Goal: Transaction & Acquisition: Purchase product/service

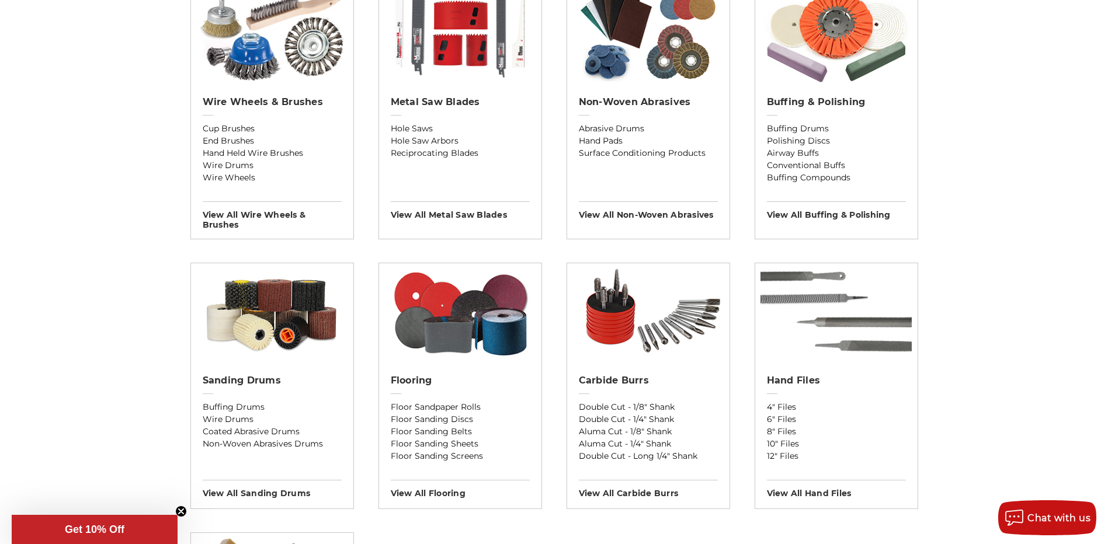
scroll to position [818, 0]
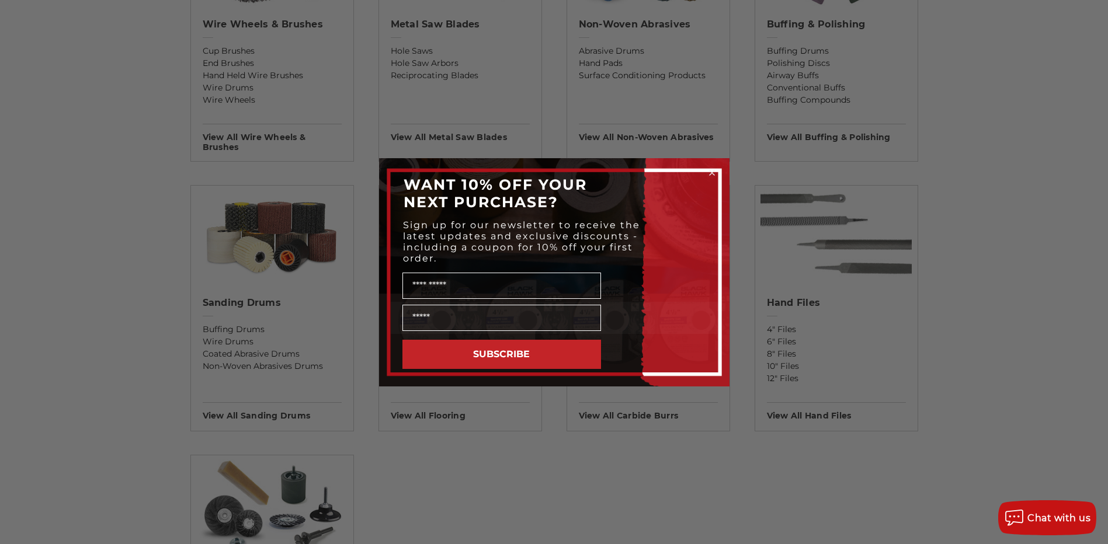
click at [615, 492] on div "Close dialog WANT 10% OFF YOUR NEXT PURCHASE? Sign up for our newsletter to rec…" at bounding box center [554, 272] width 1108 height 544
click at [714, 172] on circle "Close dialog" at bounding box center [711, 172] width 11 height 11
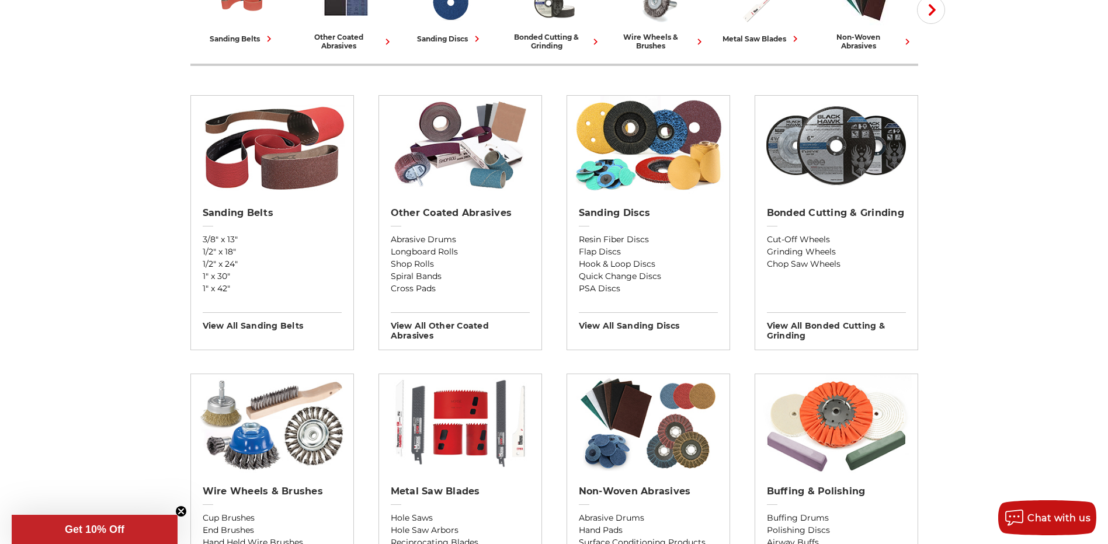
scroll to position [117, 0]
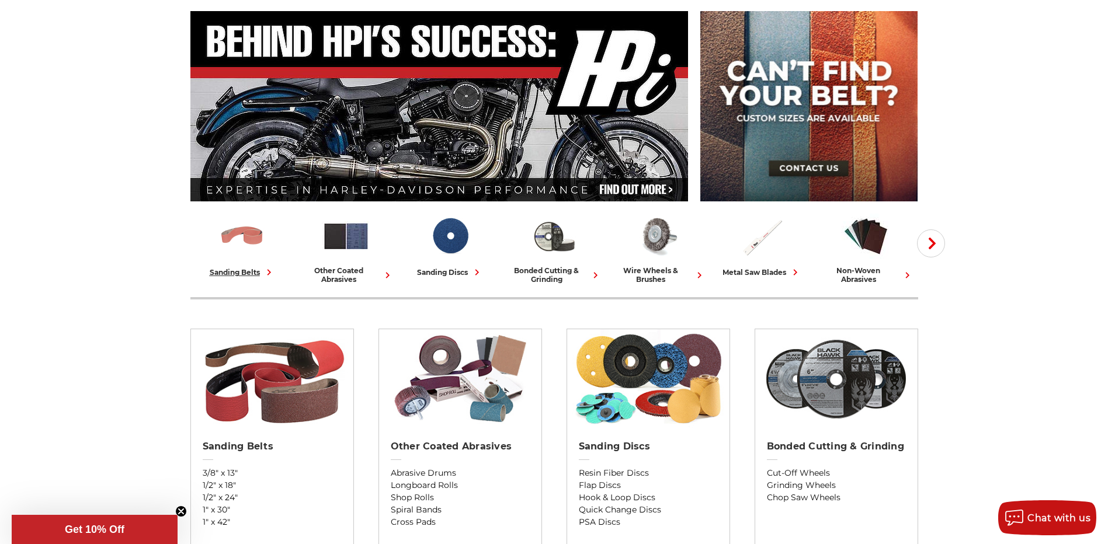
click at [242, 248] on img at bounding box center [242, 236] width 48 height 48
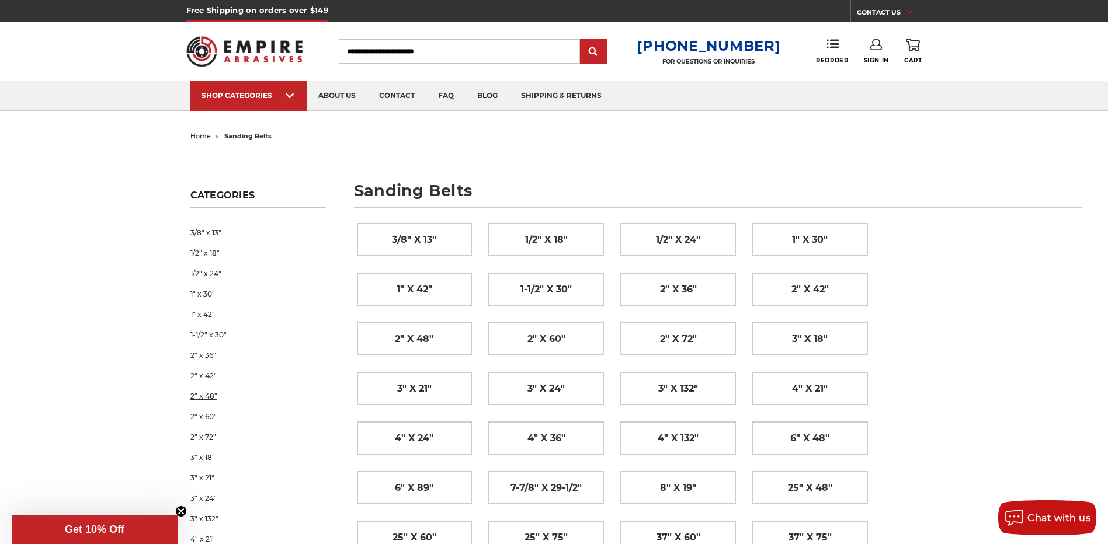
click at [216, 392] on link "2" x 48"" at bounding box center [258, 396] width 136 height 20
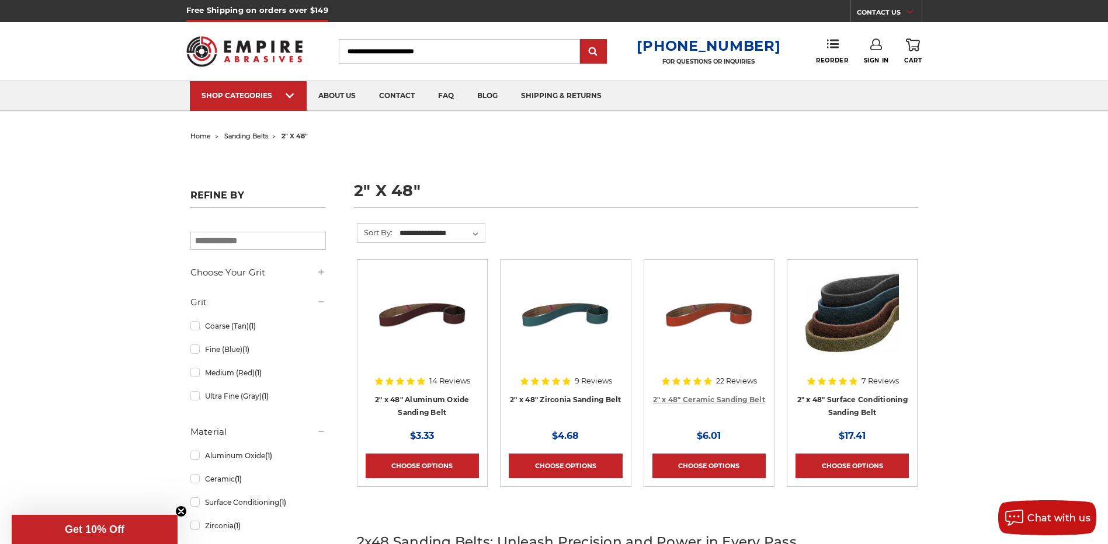
click at [724, 400] on link "2" x 48" Ceramic Sanding Belt" at bounding box center [709, 399] width 112 height 9
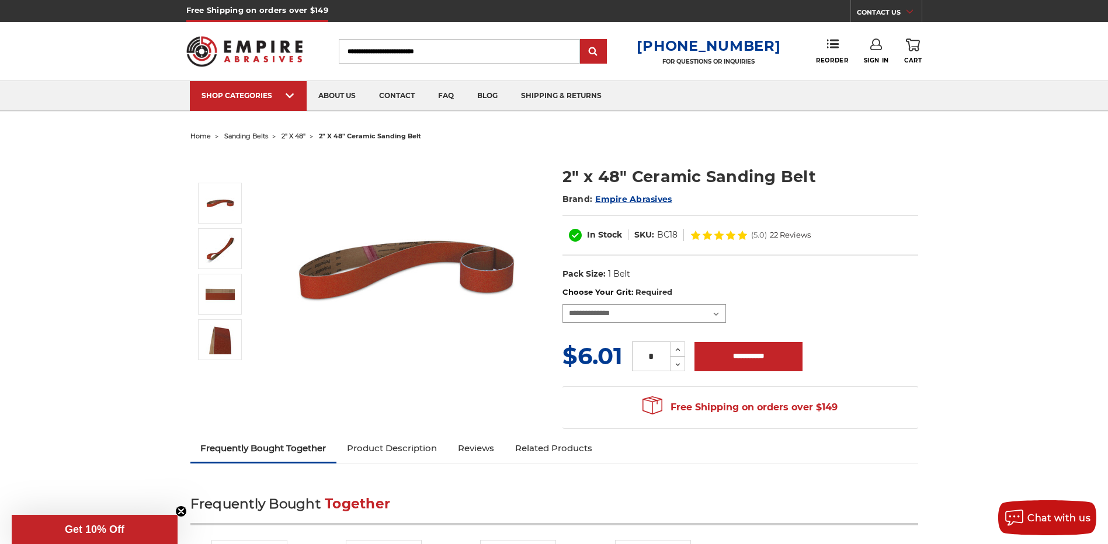
click at [709, 315] on select "**********" at bounding box center [644, 313] width 164 height 19
select select "****"
click at [562, 304] on select "**********" at bounding box center [644, 313] width 164 height 19
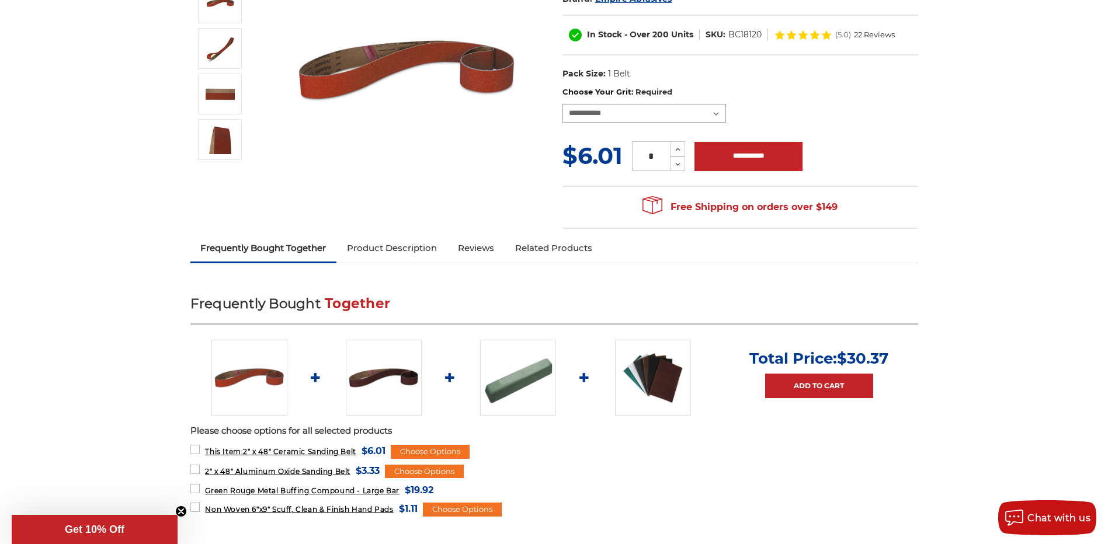
scroll to position [234, 0]
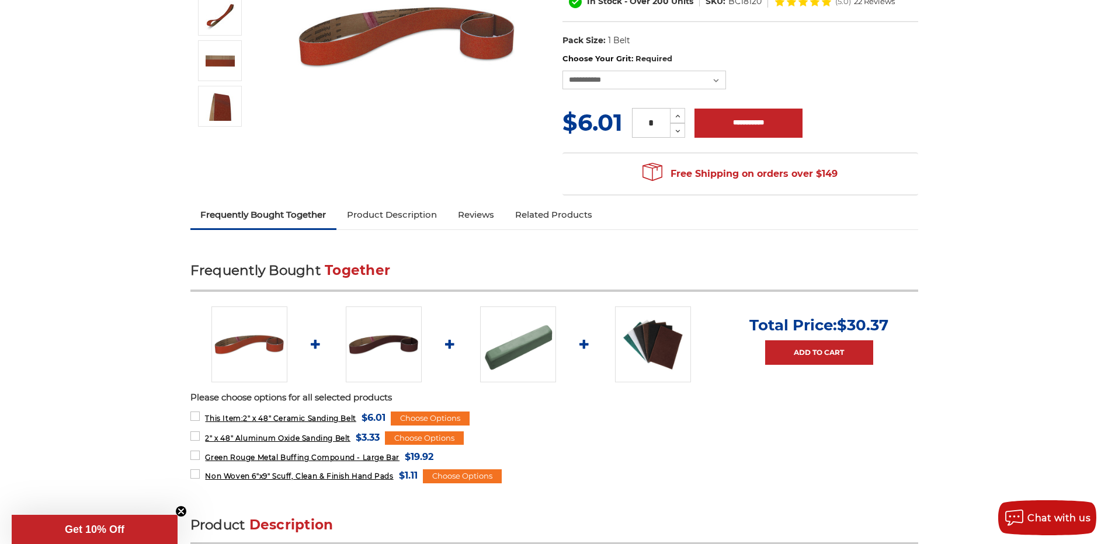
click at [379, 219] on link "Product Description" at bounding box center [391, 215] width 111 height 26
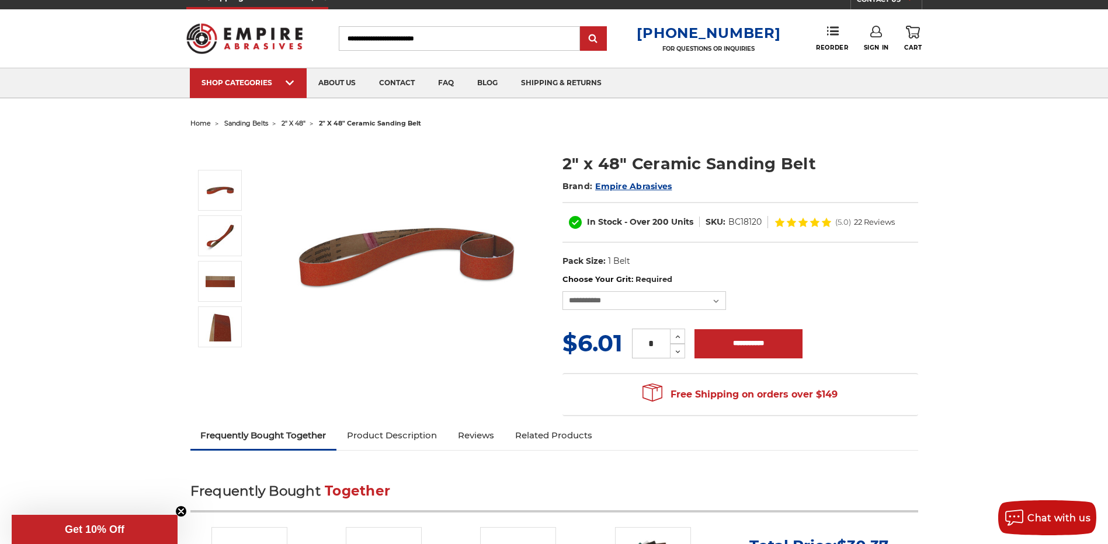
scroll to position [0, 0]
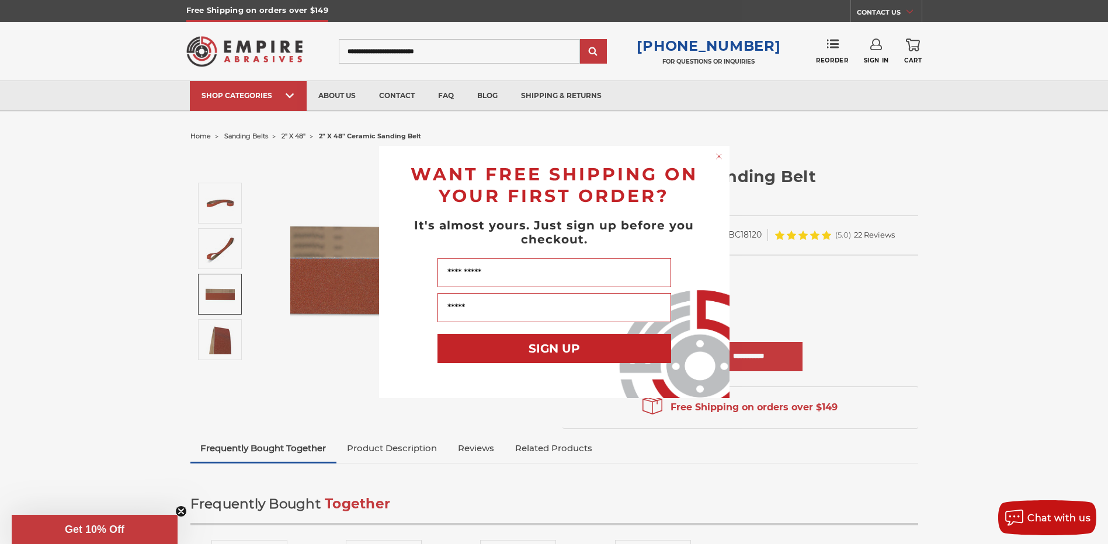
click at [724, 152] on icon "Close dialog" at bounding box center [719, 157] width 12 height 12
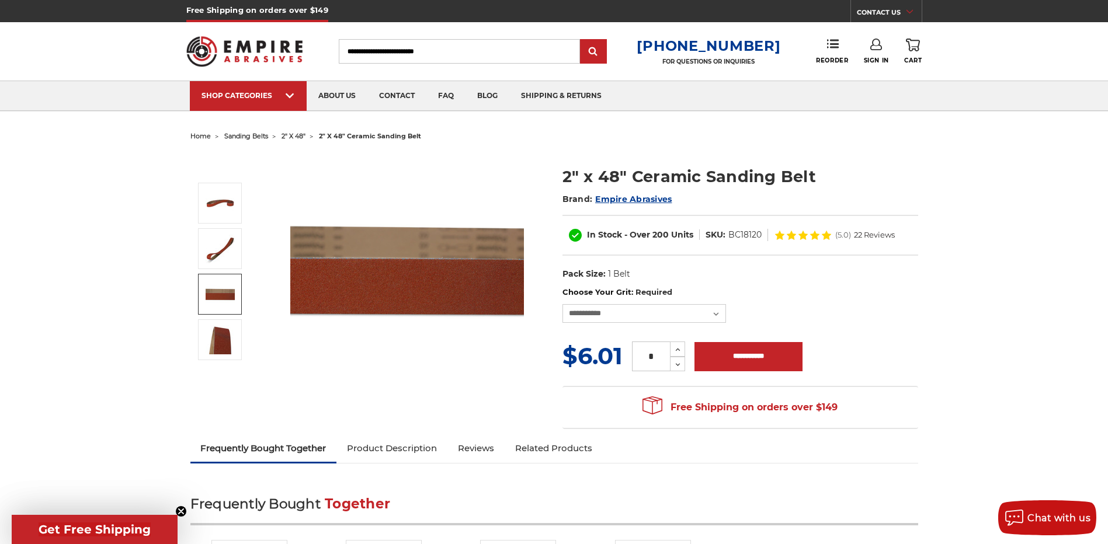
click at [721, 156] on div "Close dialog WANT FREE SHIPPING ON YOUR FIRST ORDER? It's almost yours. Just si…" at bounding box center [554, 272] width 374 height 252
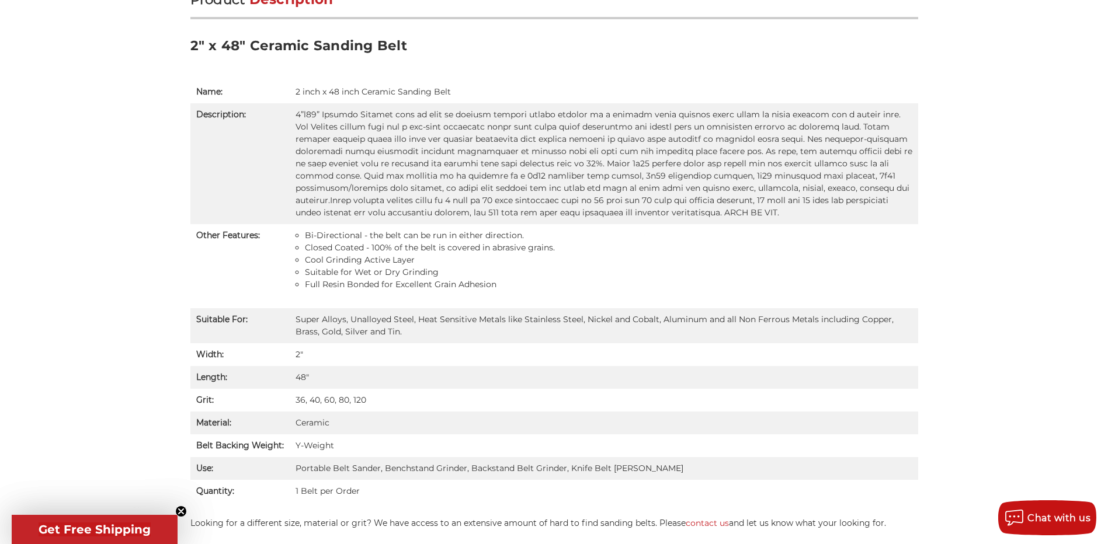
scroll to position [818, 0]
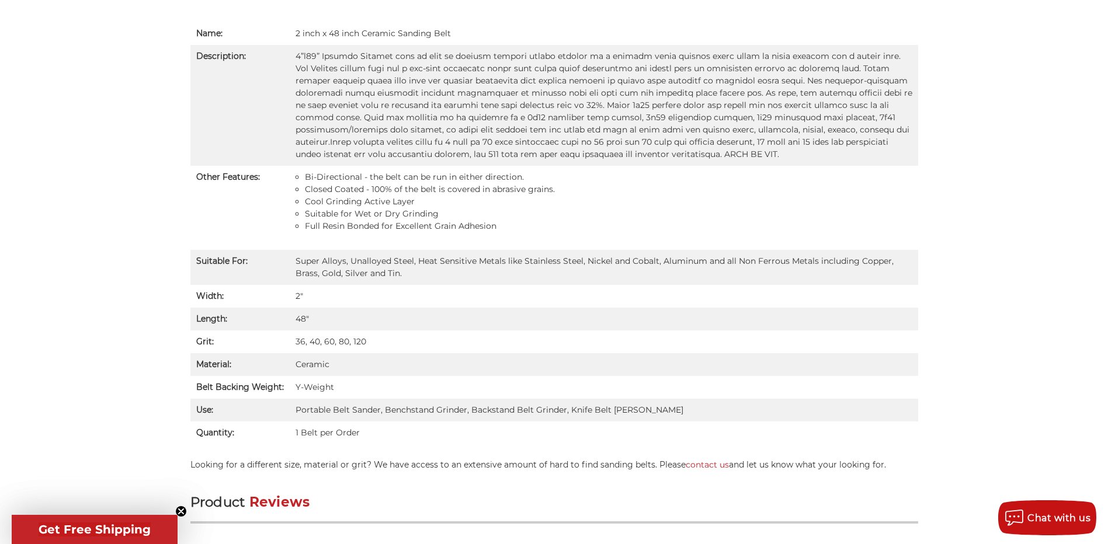
click at [544, 375] on td "Ceramic" at bounding box center [604, 364] width 629 height 23
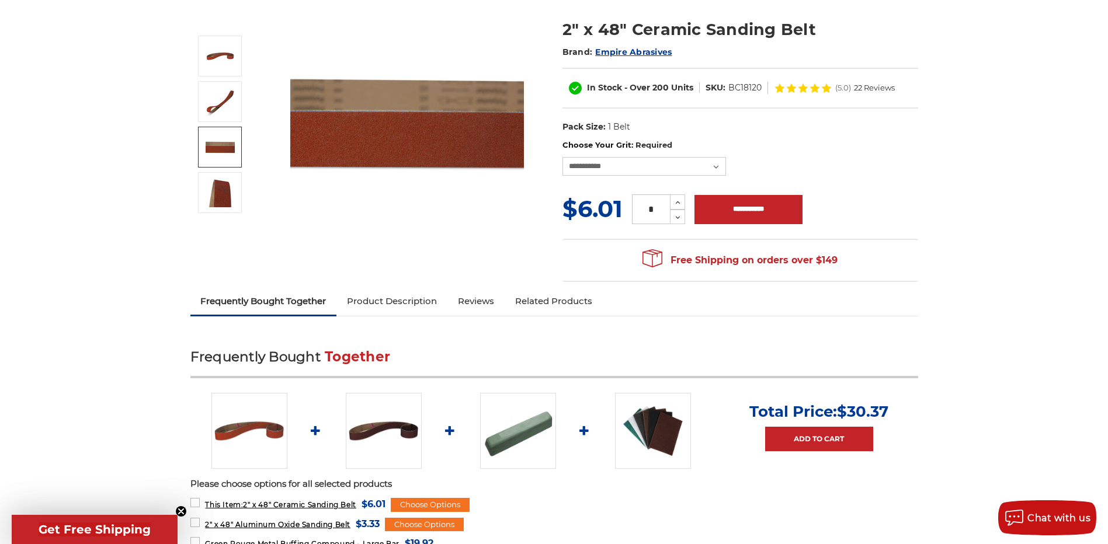
scroll to position [0, 0]
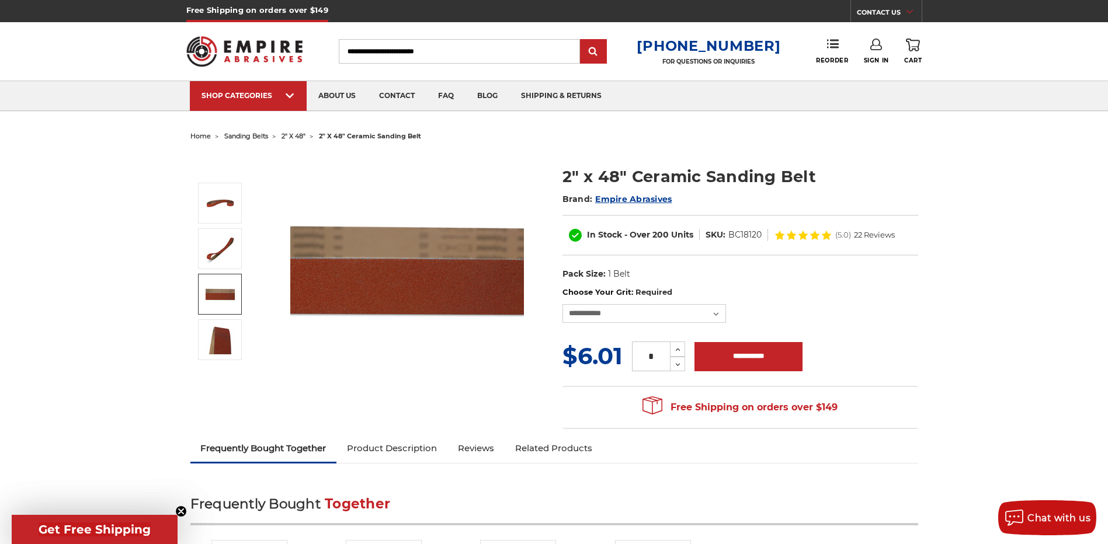
click at [407, 447] on link "Product Description" at bounding box center [391, 449] width 111 height 26
drag, startPoint x: 922, startPoint y: 232, endPoint x: 600, endPoint y: 233, distance: 321.8
click at [600, 233] on section "2" x 48" Ceramic Sanding Belt Brand: Empire Abrasives In Stock - Over 200 Units…" at bounding box center [740, 220] width 372 height 134
click at [394, 436] on link "Product Description" at bounding box center [391, 449] width 111 height 26
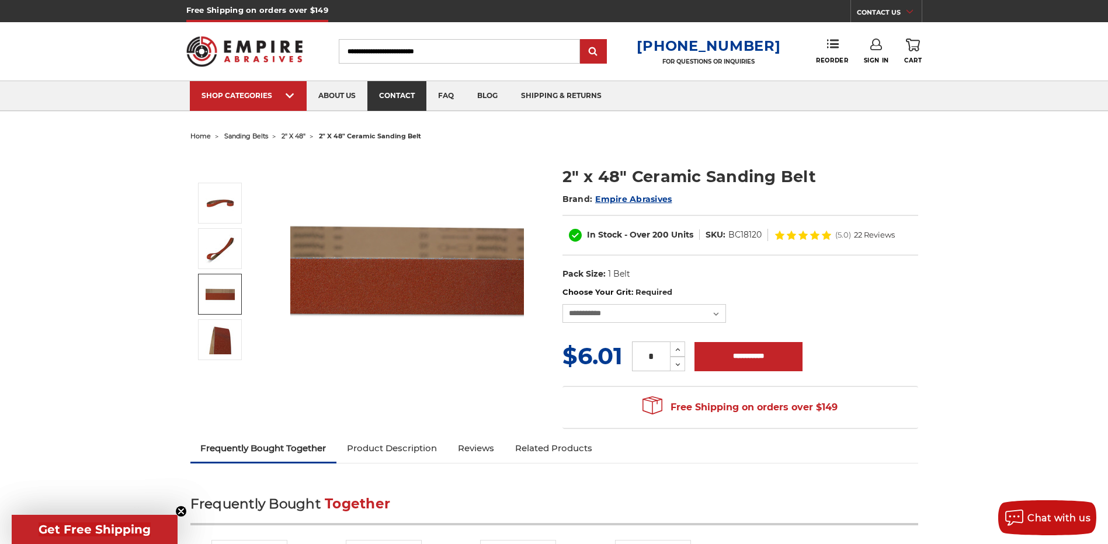
click at [380, 96] on link "contact" at bounding box center [396, 96] width 59 height 30
